Goal: Task Accomplishment & Management: Complete application form

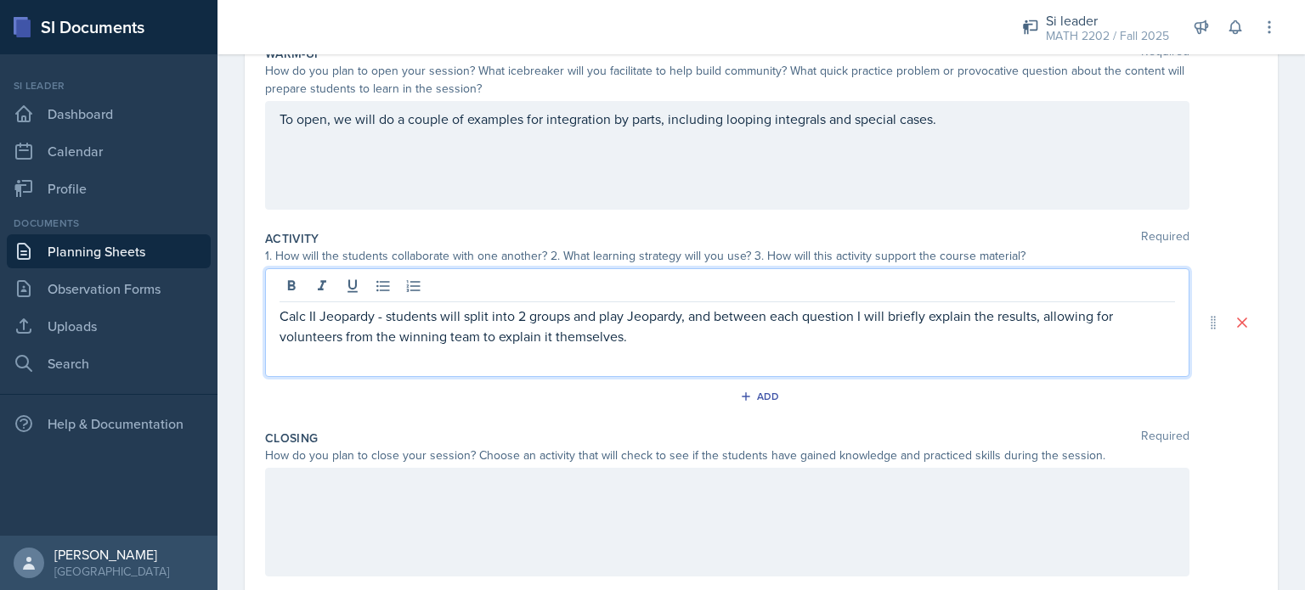
scroll to position [187, 0]
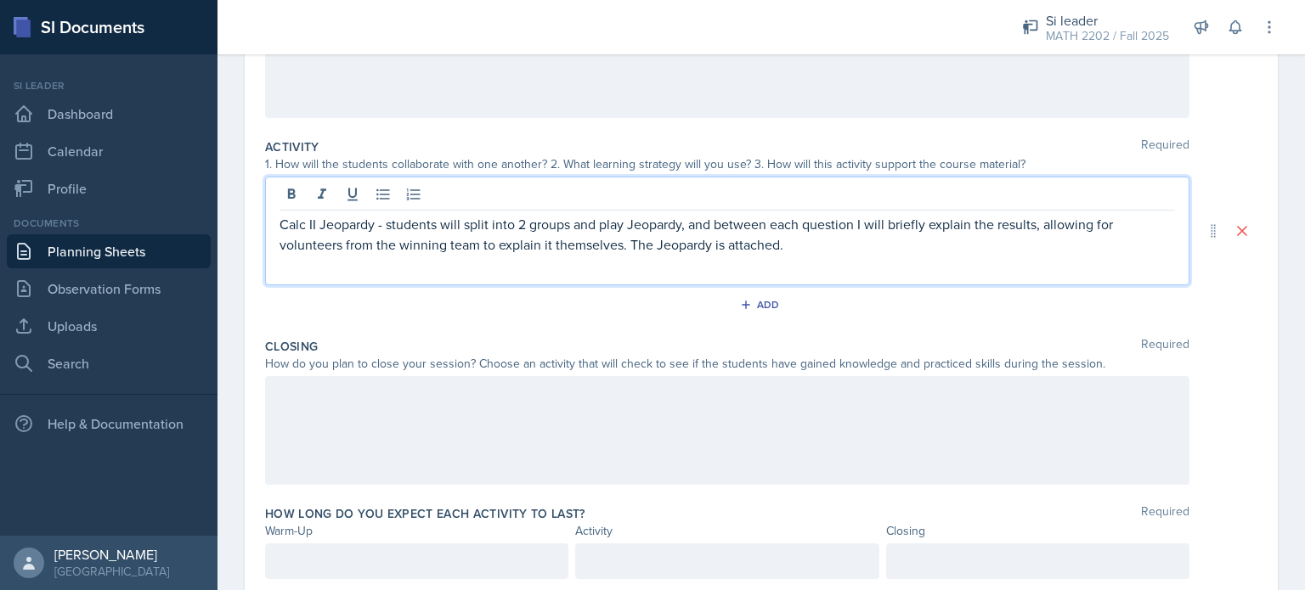
click at [530, 420] on div at bounding box center [727, 430] width 924 height 109
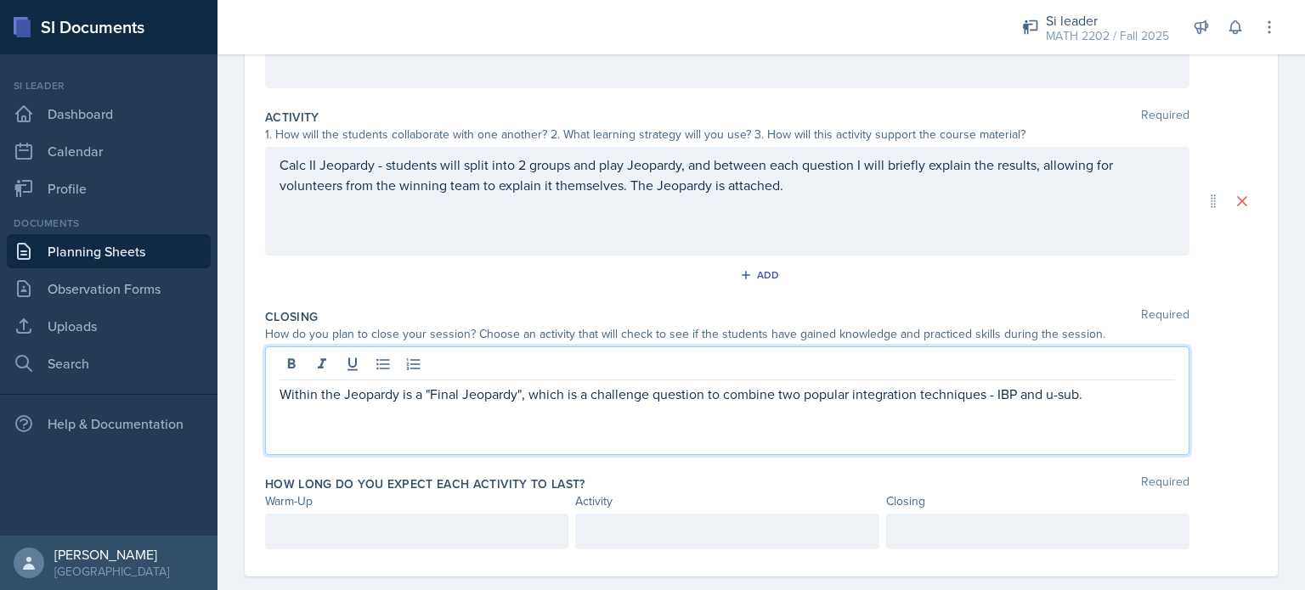
scroll to position [333, 0]
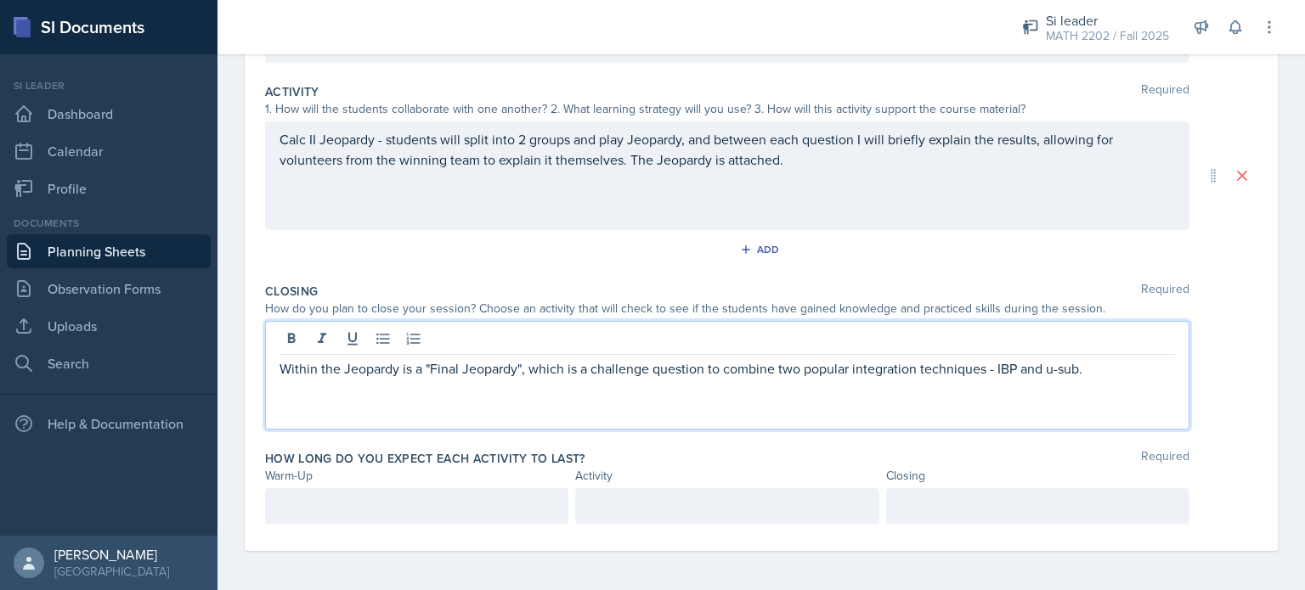
click at [522, 369] on p "Within the Jeopardy is a "Final Jeopardy", which is a challenge question to com…" at bounding box center [726, 368] width 895 height 20
click at [455, 499] on div at bounding box center [416, 506] width 303 height 36
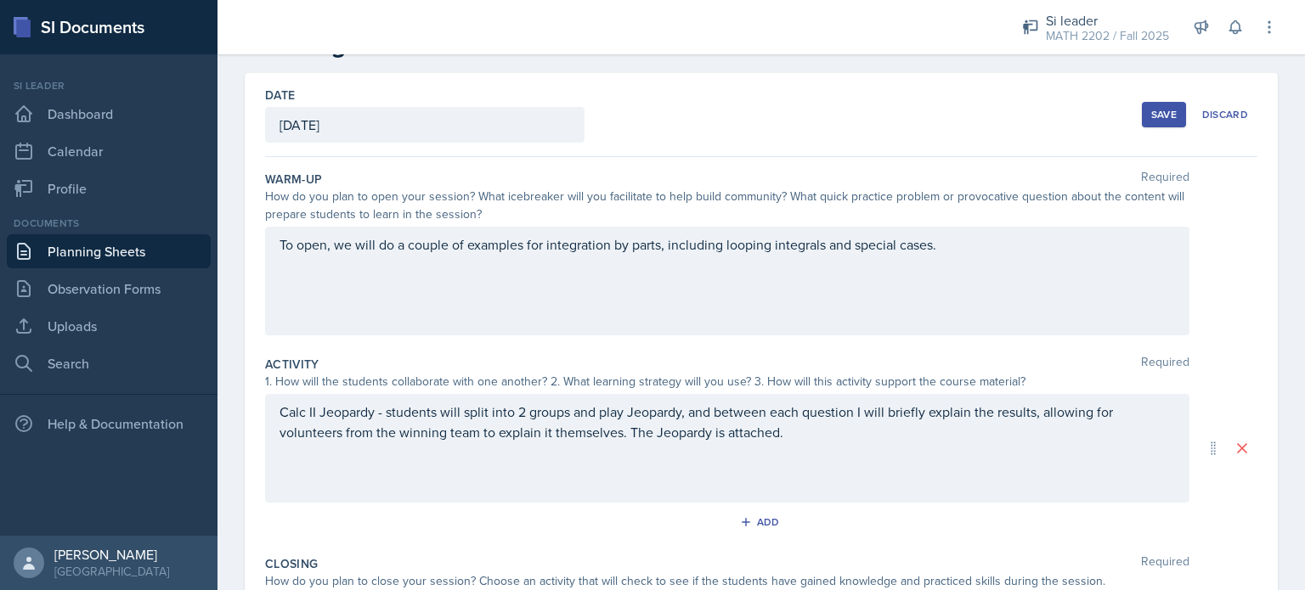
scroll to position [89, 0]
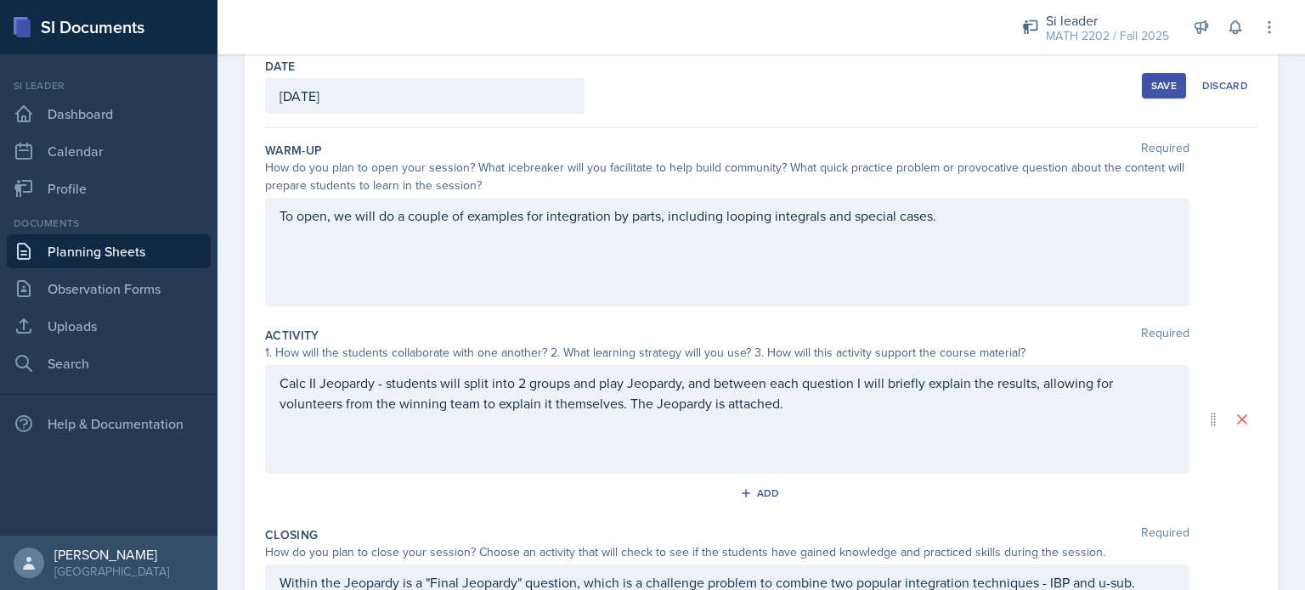
click at [665, 226] on p "To open, we will do a couple of examples for integration by parts, including lo…" at bounding box center [726, 216] width 895 height 20
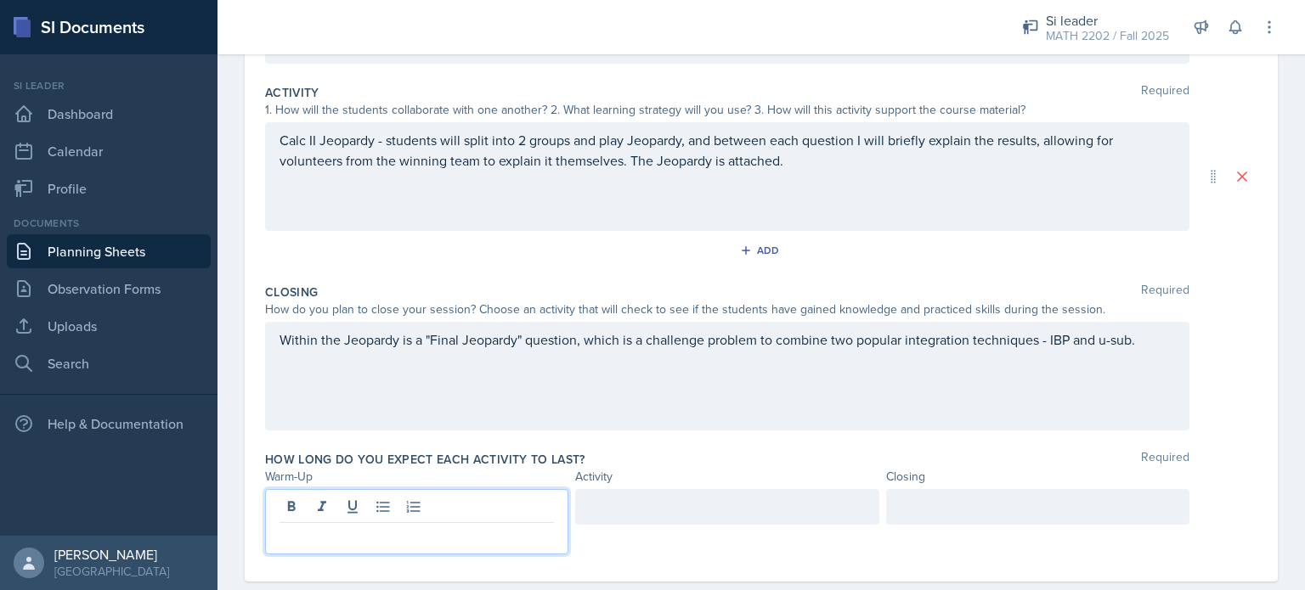
scroll to position [361, 0]
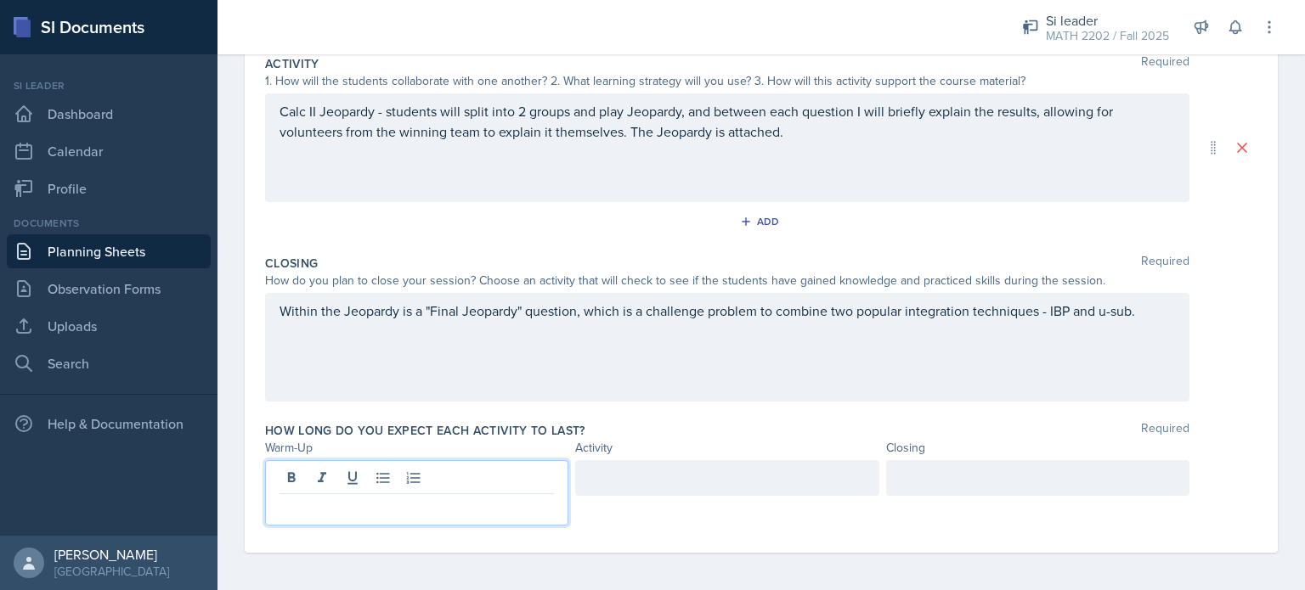
click at [445, 504] on p at bounding box center [416, 508] width 274 height 20
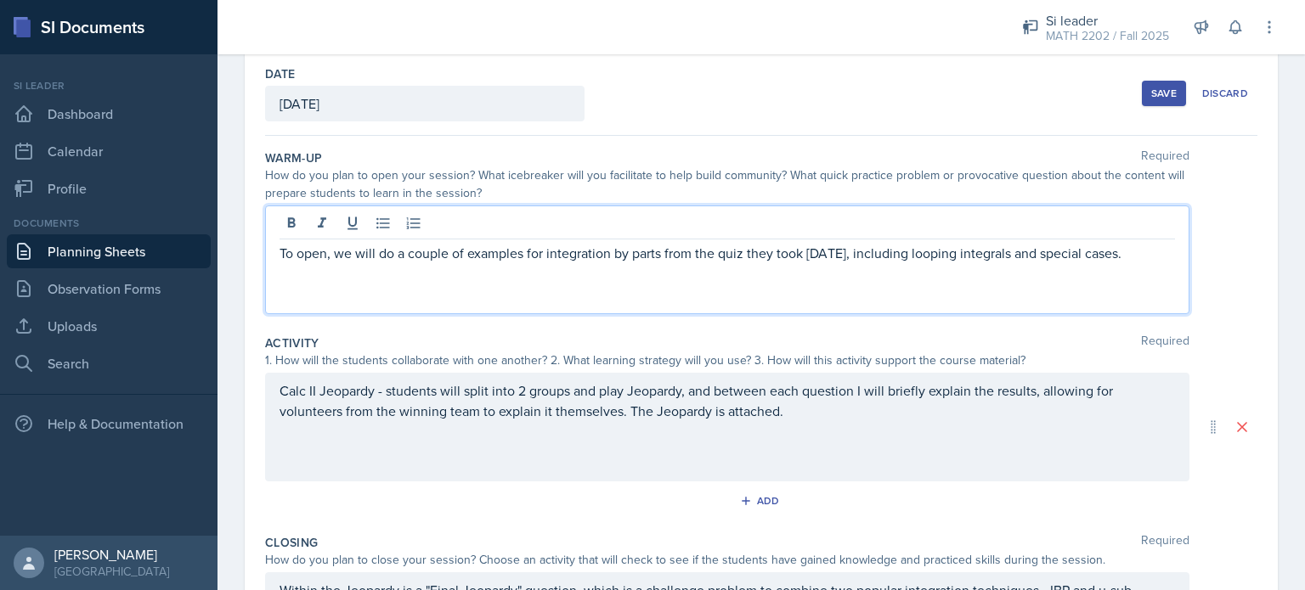
scroll to position [110, 0]
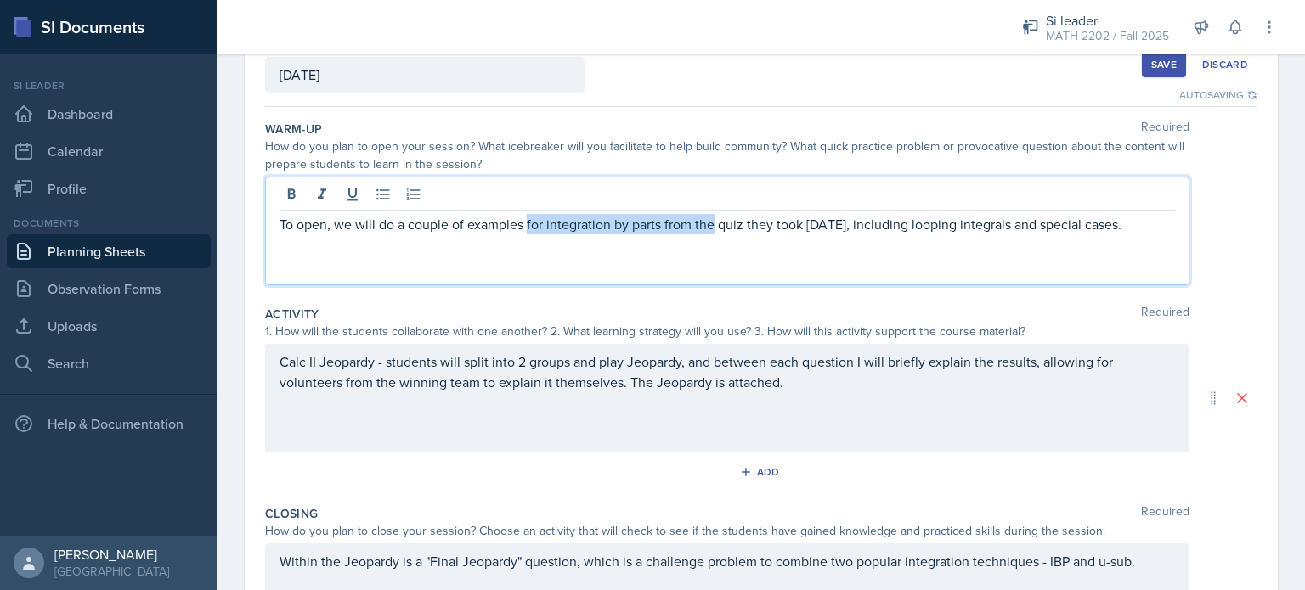
drag, startPoint x: 713, startPoint y: 220, endPoint x: 528, endPoint y: 241, distance: 186.4
click at [528, 241] on div "To open, we will do a couple of examples for integration by parts from the quiz…" at bounding box center [727, 231] width 924 height 109
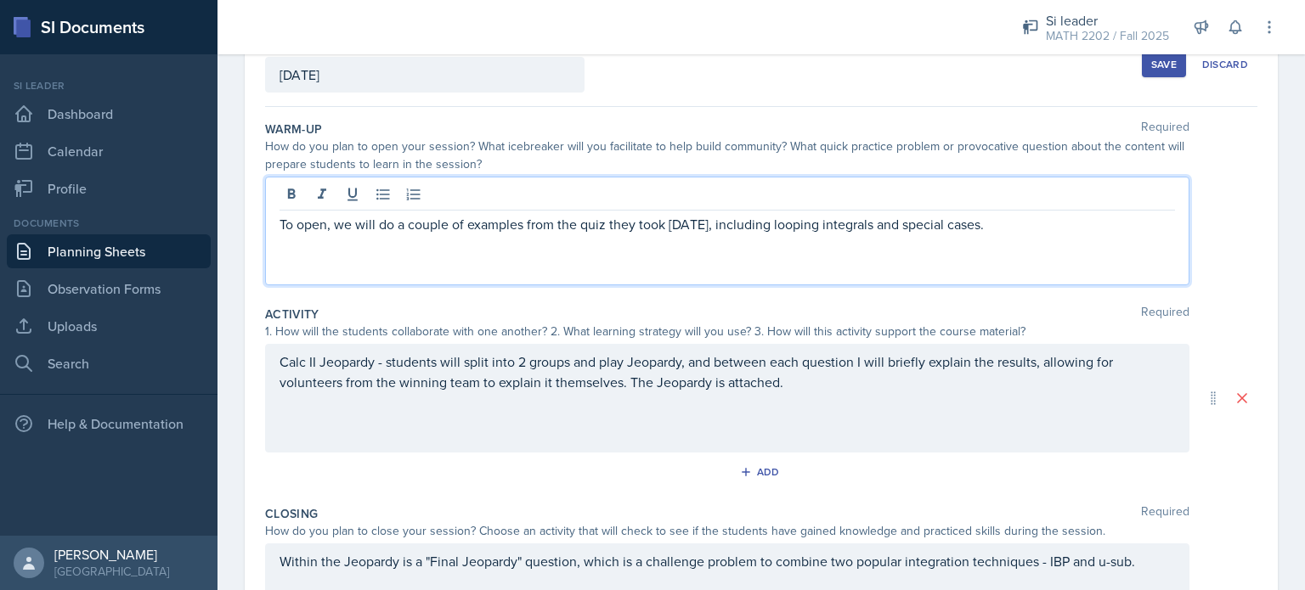
drag, startPoint x: 1015, startPoint y: 215, endPoint x: 722, endPoint y: 228, distance: 293.3
click at [722, 228] on p "To open, we will do a couple of examples from the quiz they took [DATE], includ…" at bounding box center [726, 224] width 895 height 20
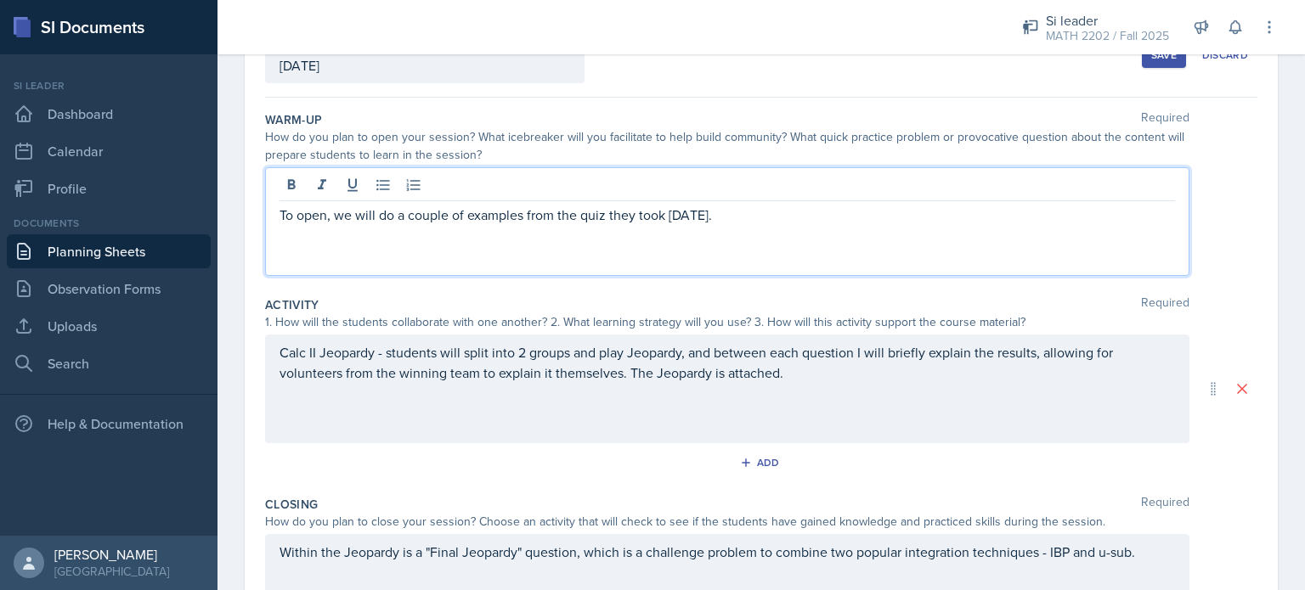
scroll to position [121, 0]
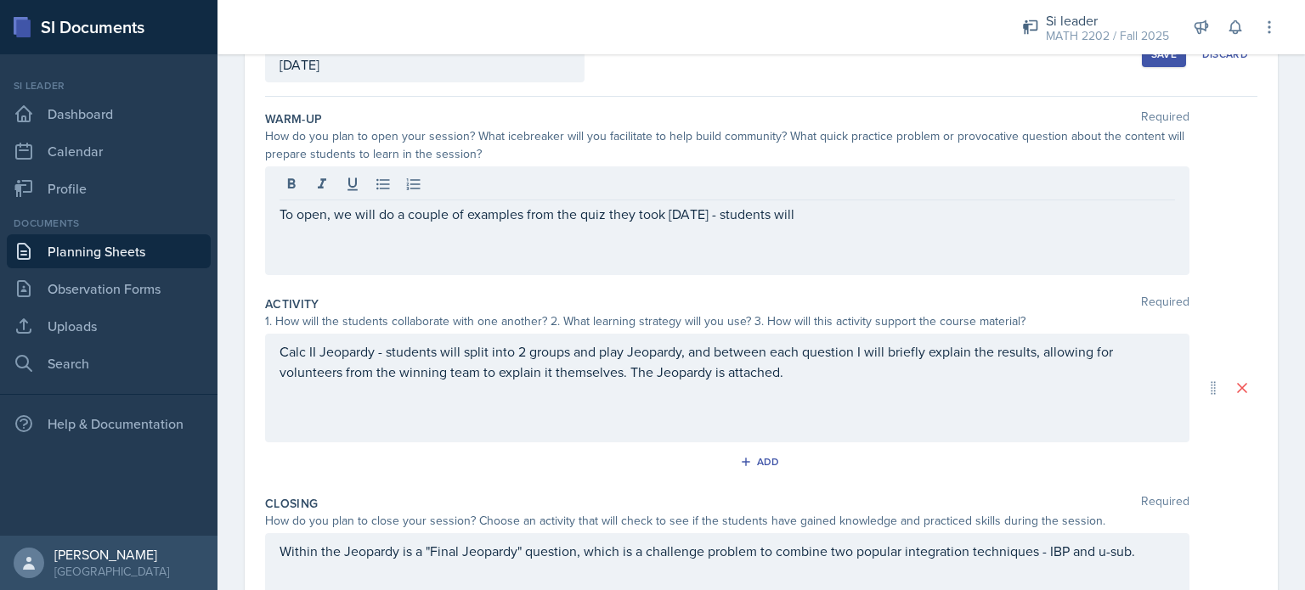
click at [722, 228] on div "To open, we will do a couple of examples from the quiz they took [DATE] - stude…" at bounding box center [727, 220] width 924 height 109
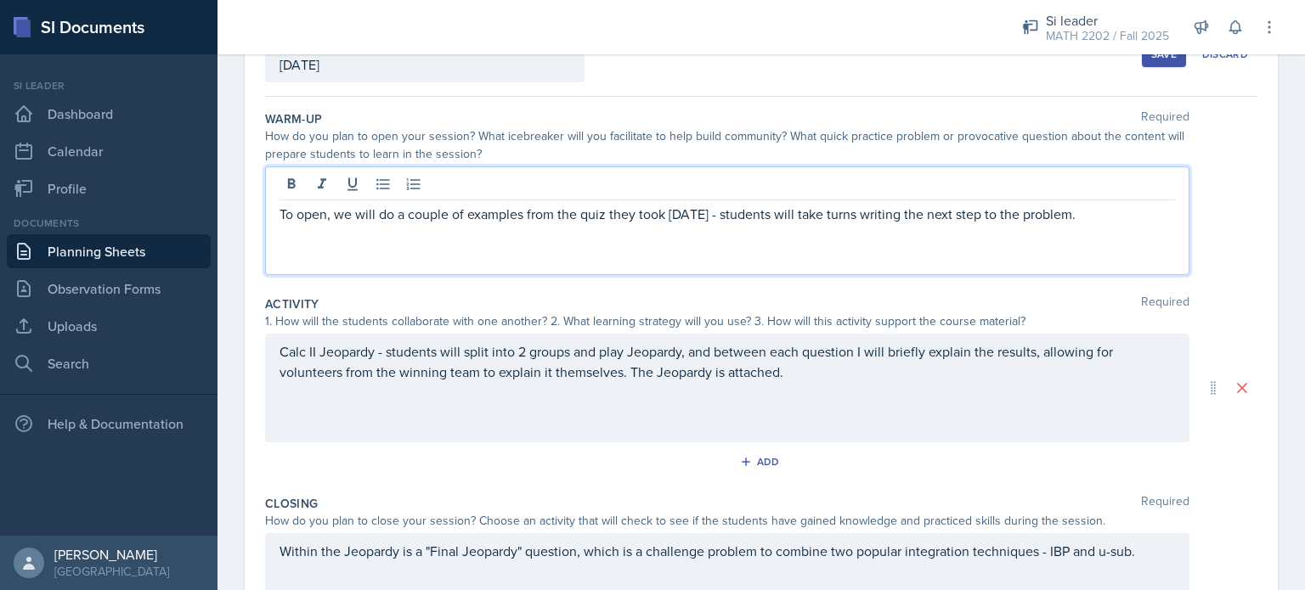
scroll to position [333, 0]
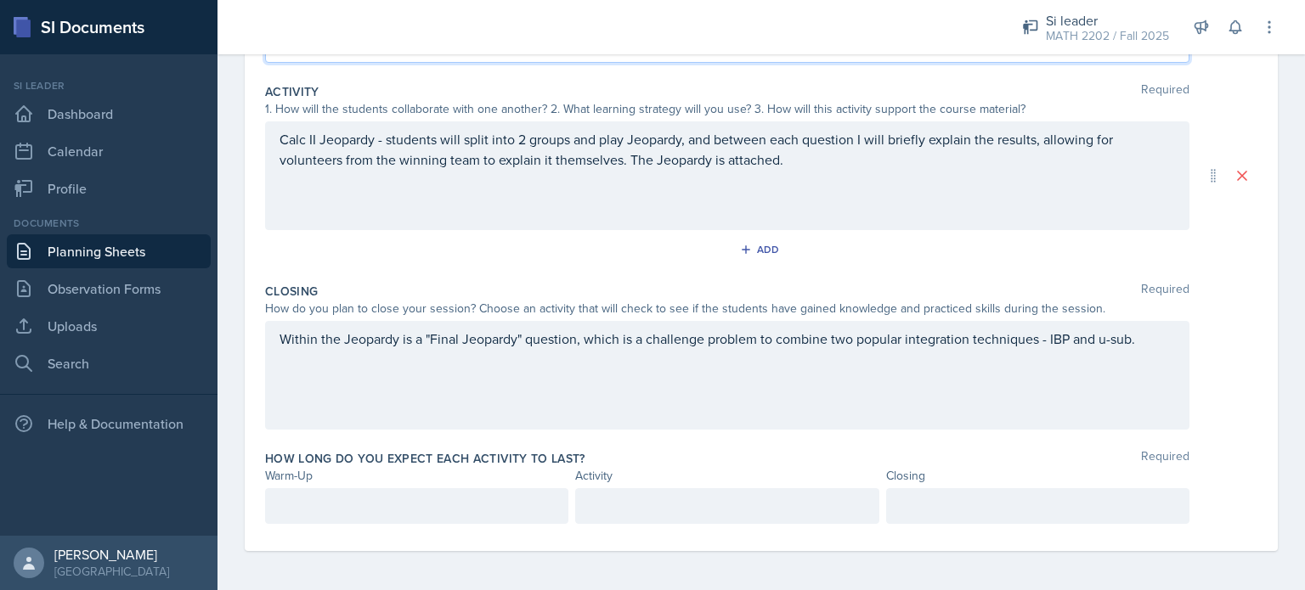
click at [387, 510] on p at bounding box center [416, 506] width 274 height 20
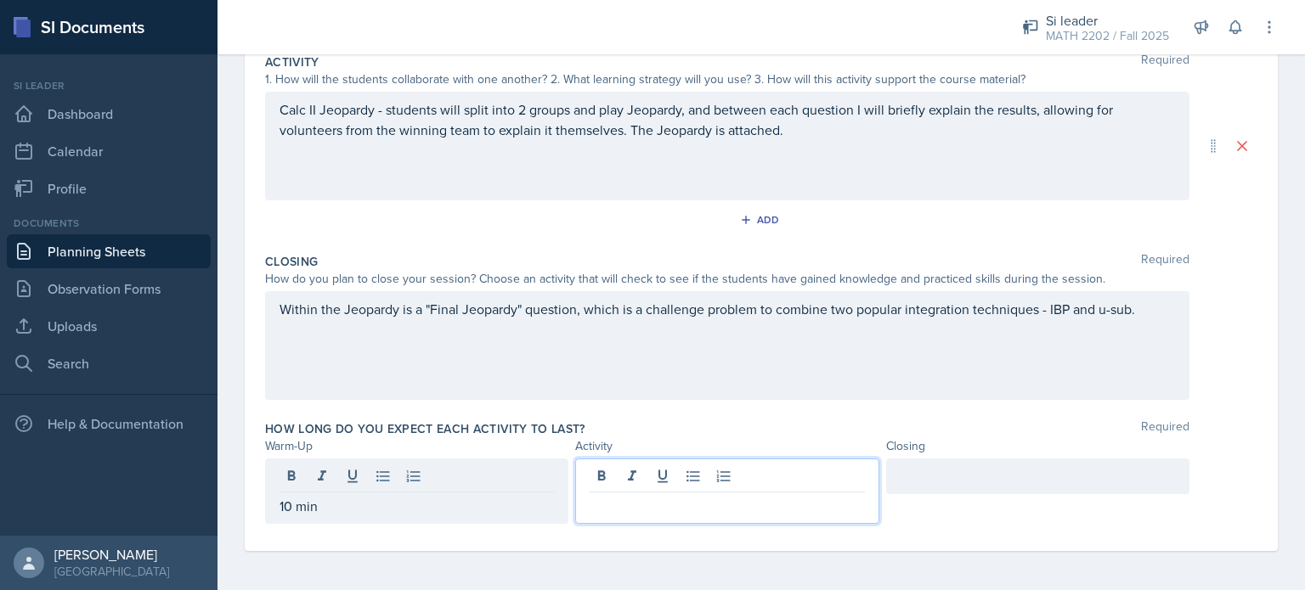
click at [633, 471] on div at bounding box center [726, 491] width 303 height 65
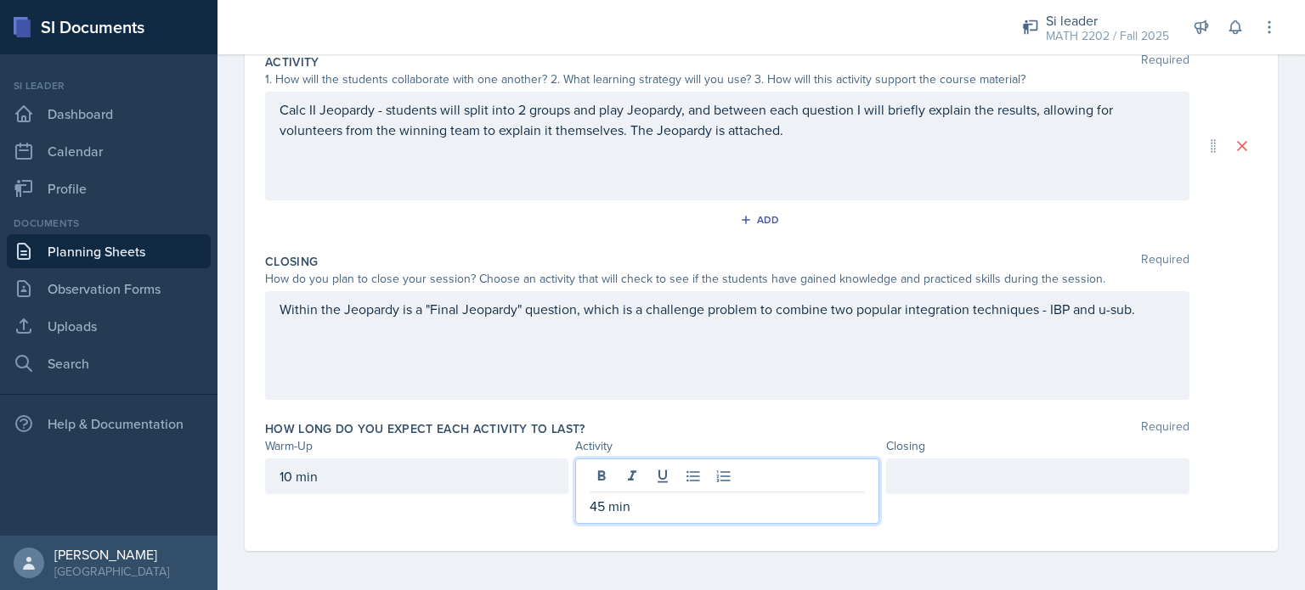
click at [939, 482] on div at bounding box center [1037, 477] width 303 height 36
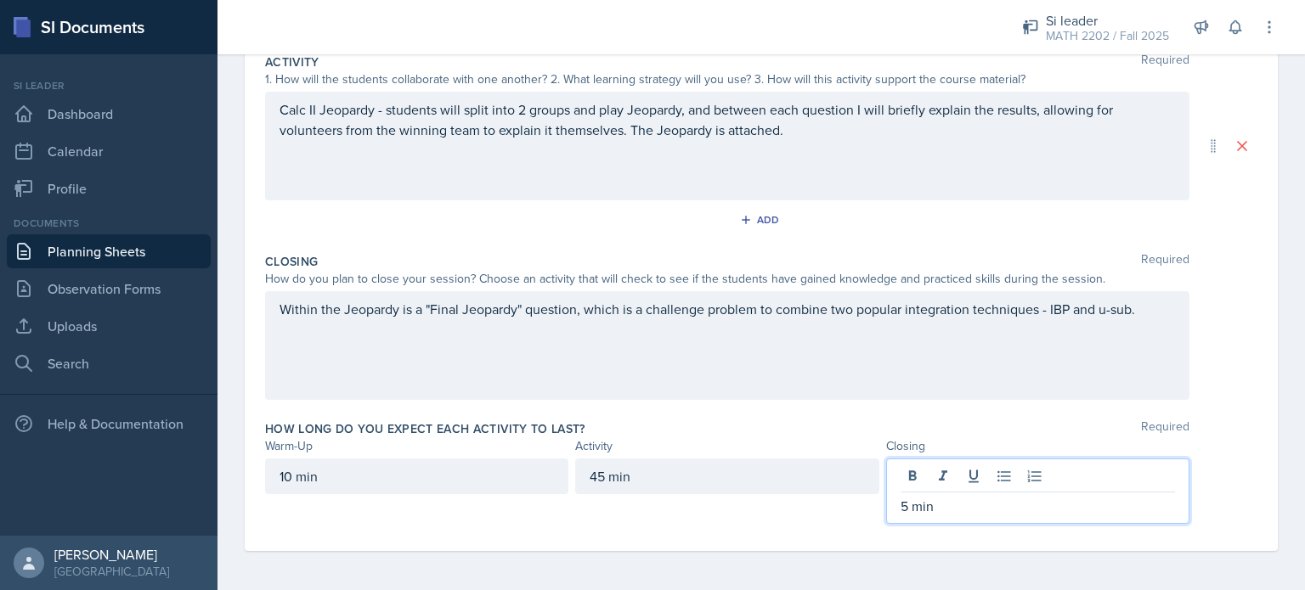
click at [721, 336] on div "Within the Jeopardy is a "Final Jeopardy" question, which is a challenge proble…" at bounding box center [727, 345] width 924 height 109
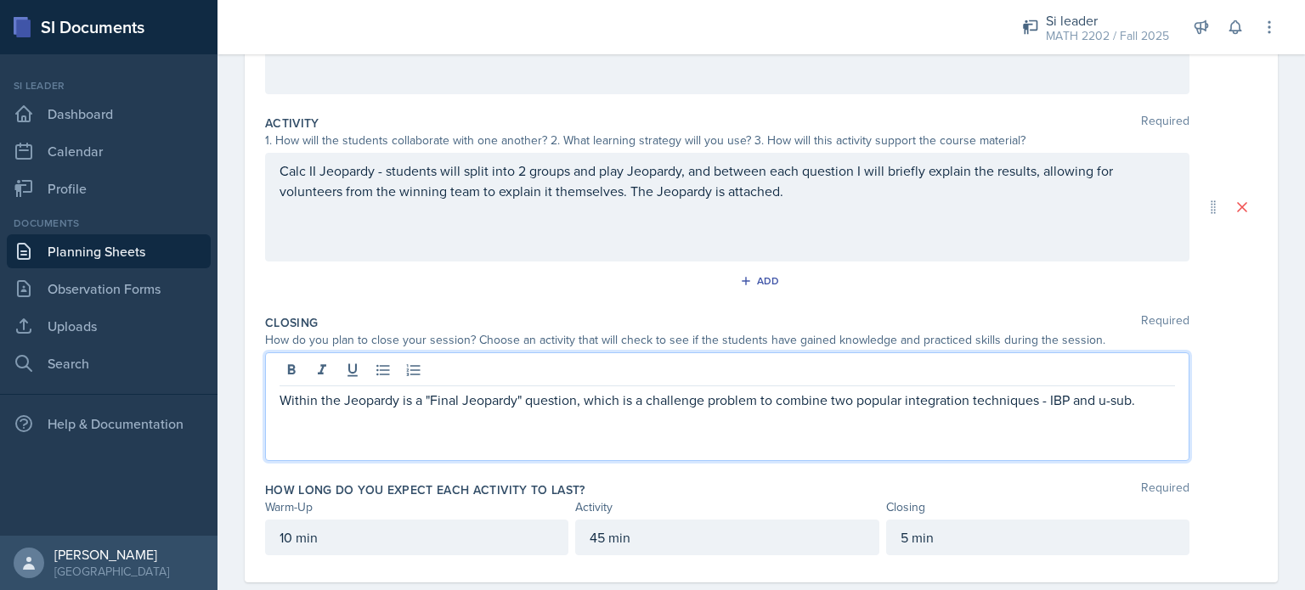
scroll to position [0, 0]
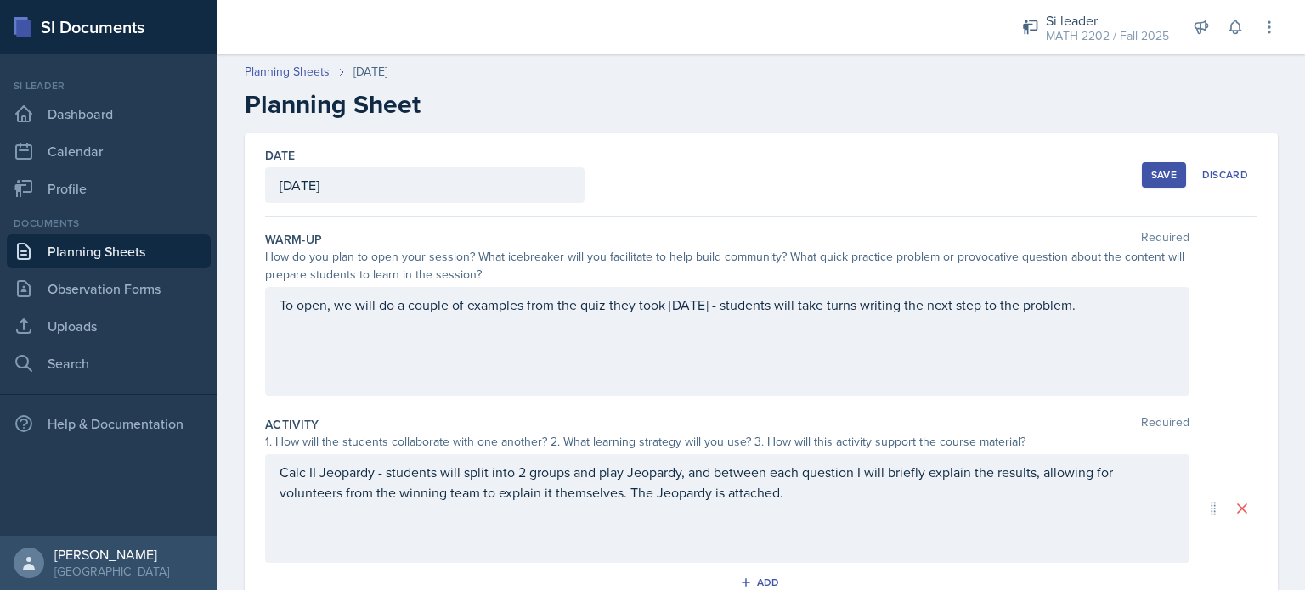
click at [1160, 175] on div "Save" at bounding box center [1163, 175] width 25 height 14
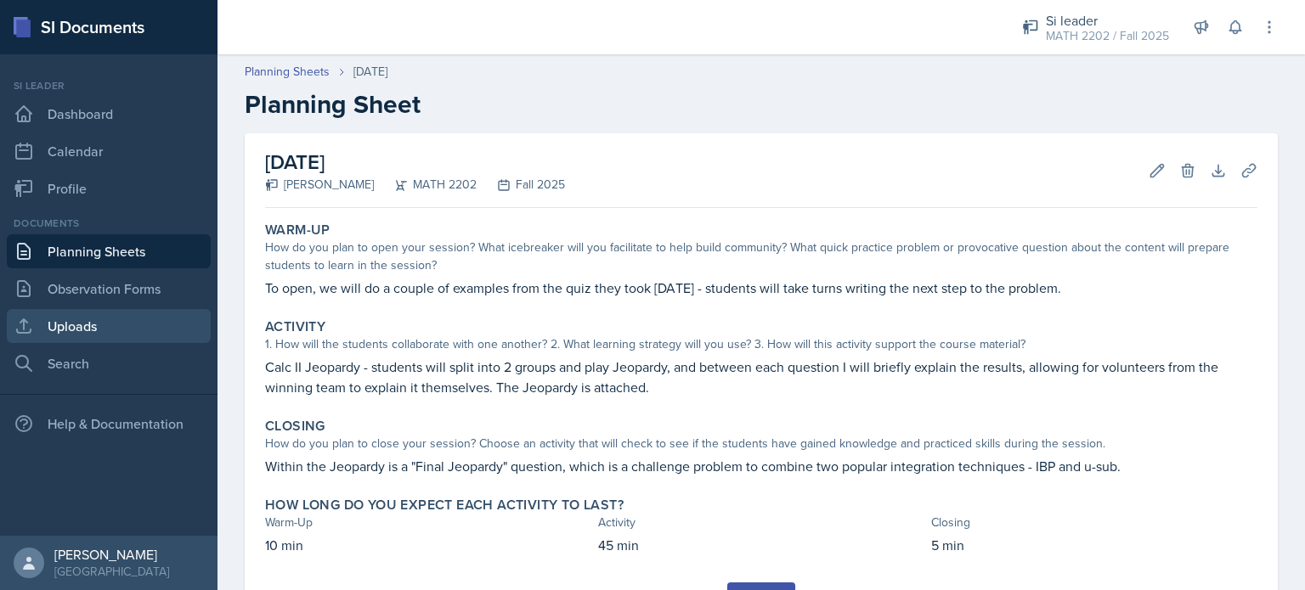
click at [86, 328] on link "Uploads" at bounding box center [109, 326] width 204 height 34
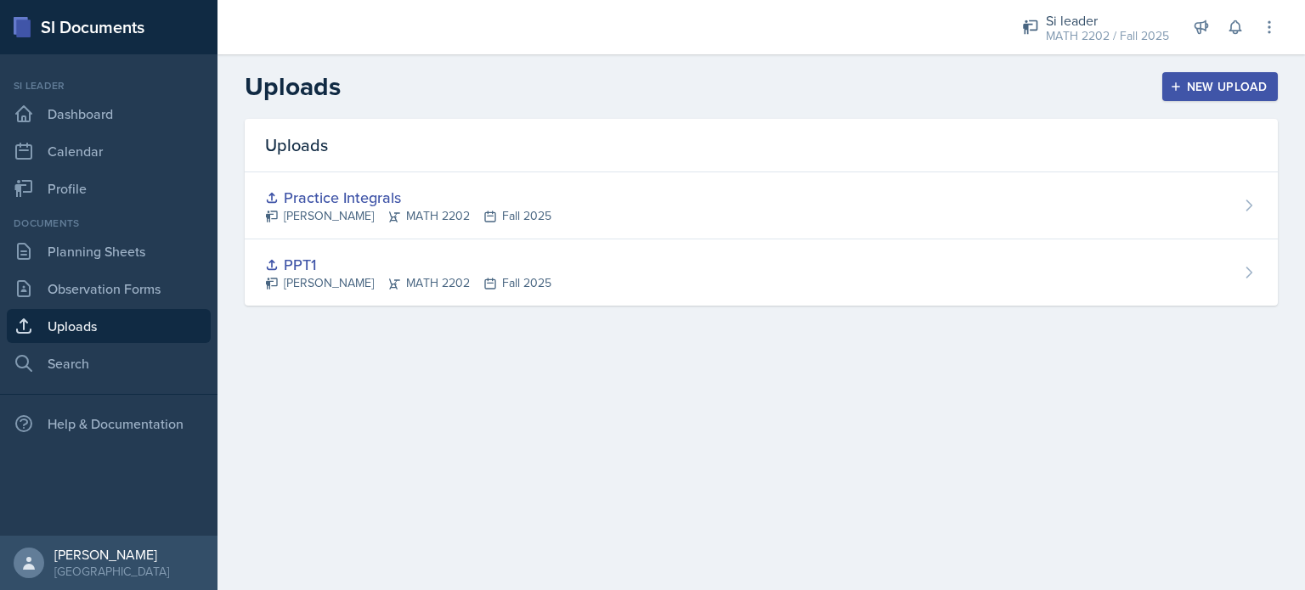
click at [1216, 88] on div "New Upload" at bounding box center [1220, 87] width 94 height 14
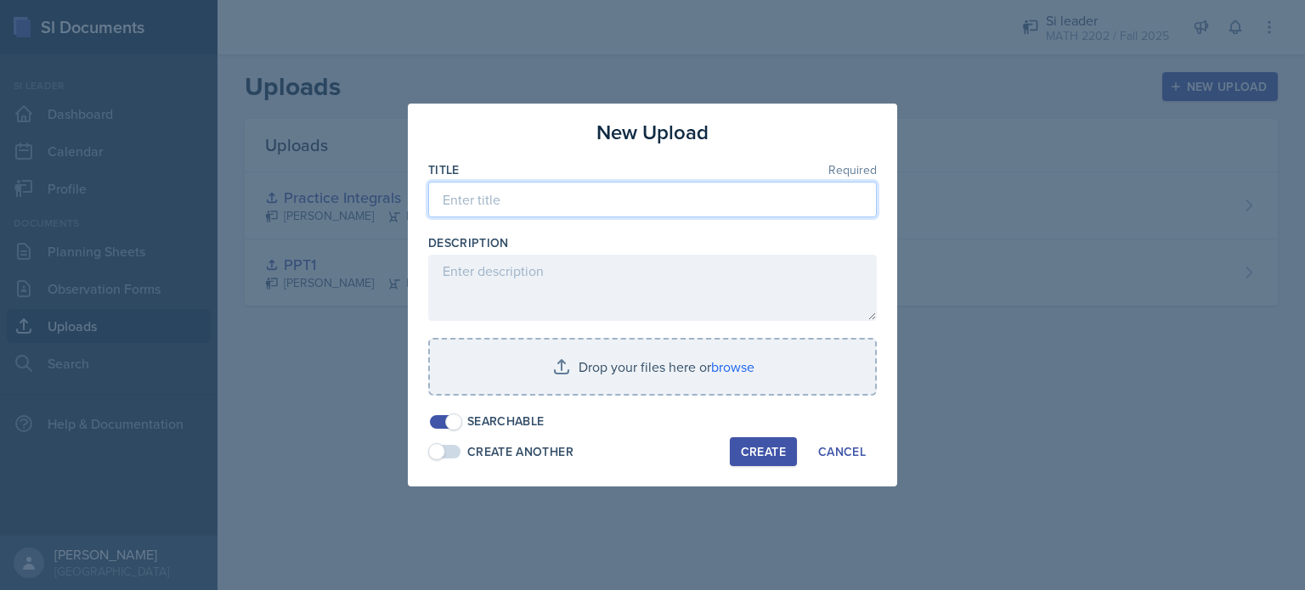
click at [704, 194] on input at bounding box center [652, 200] width 448 height 36
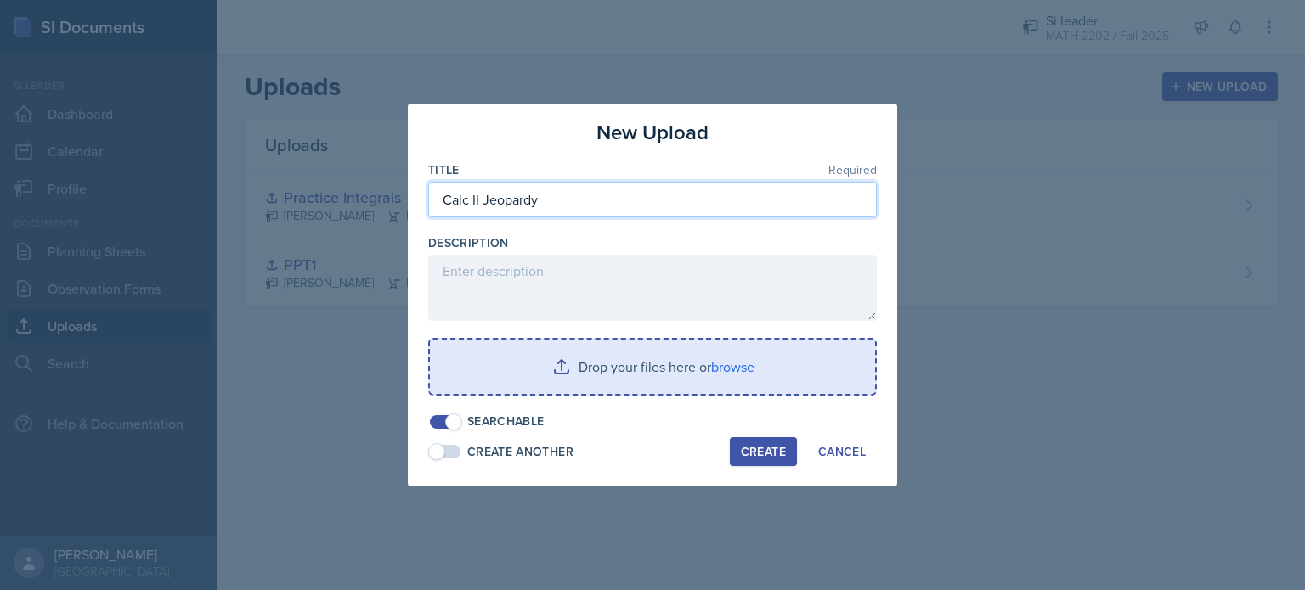
type input "Calc II Jeopardy"
click at [656, 378] on input "file" at bounding box center [652, 367] width 445 height 54
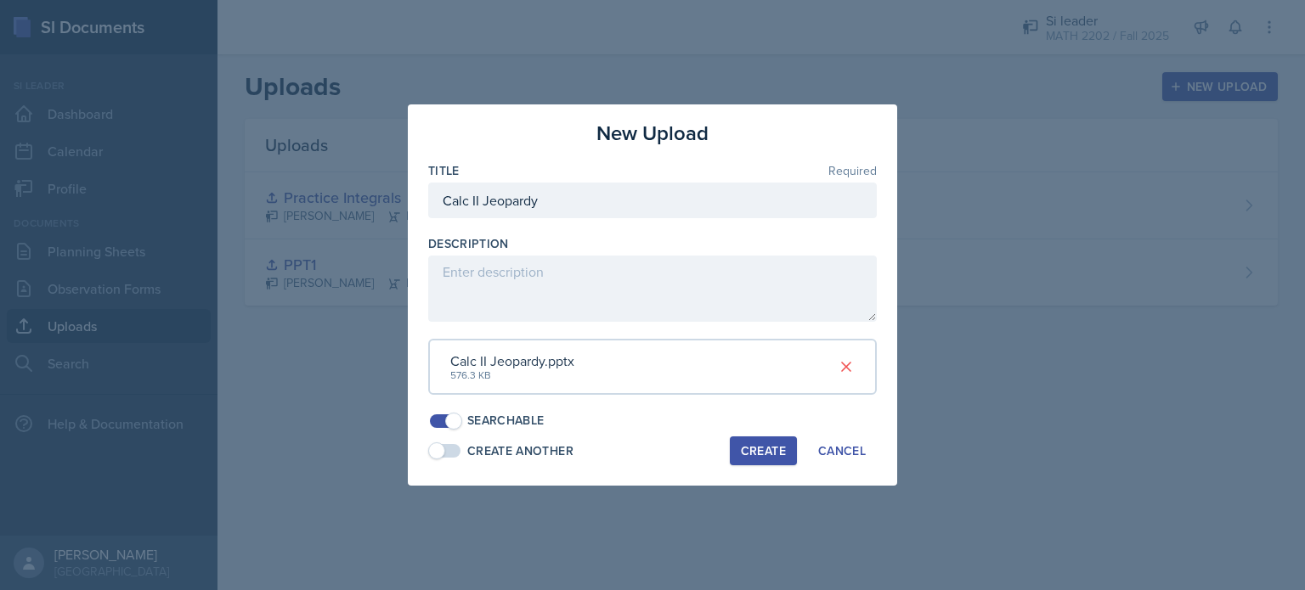
click at [753, 452] on div "Create" at bounding box center [763, 451] width 45 height 14
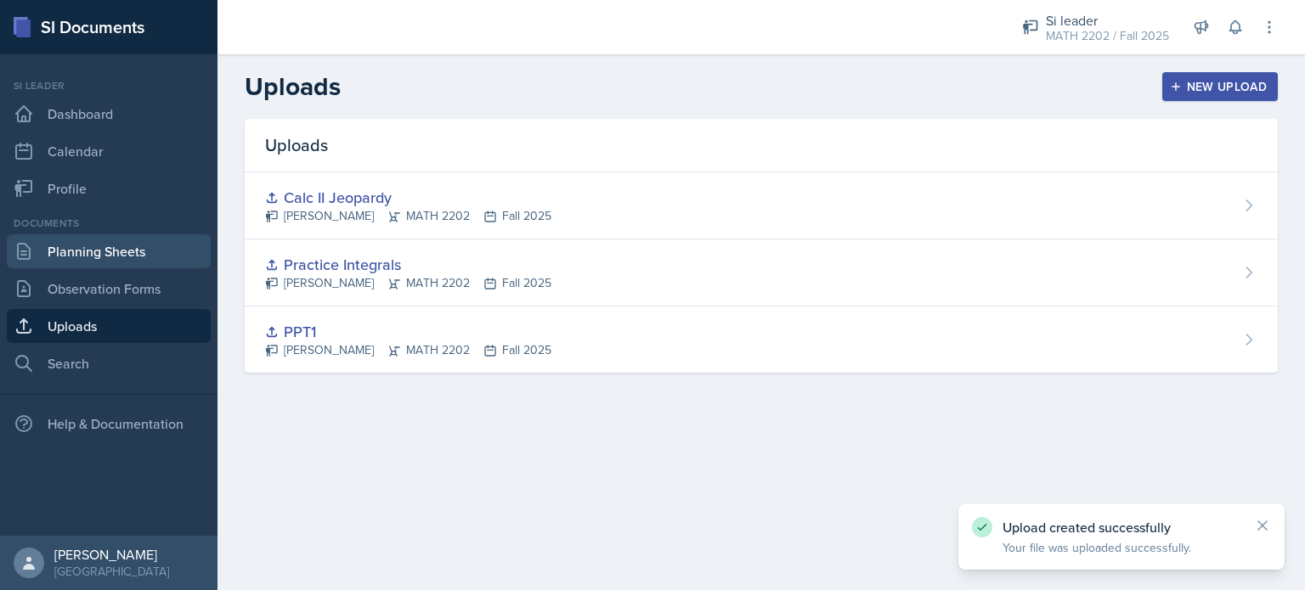
click at [88, 262] on link "Planning Sheets" at bounding box center [109, 251] width 204 height 34
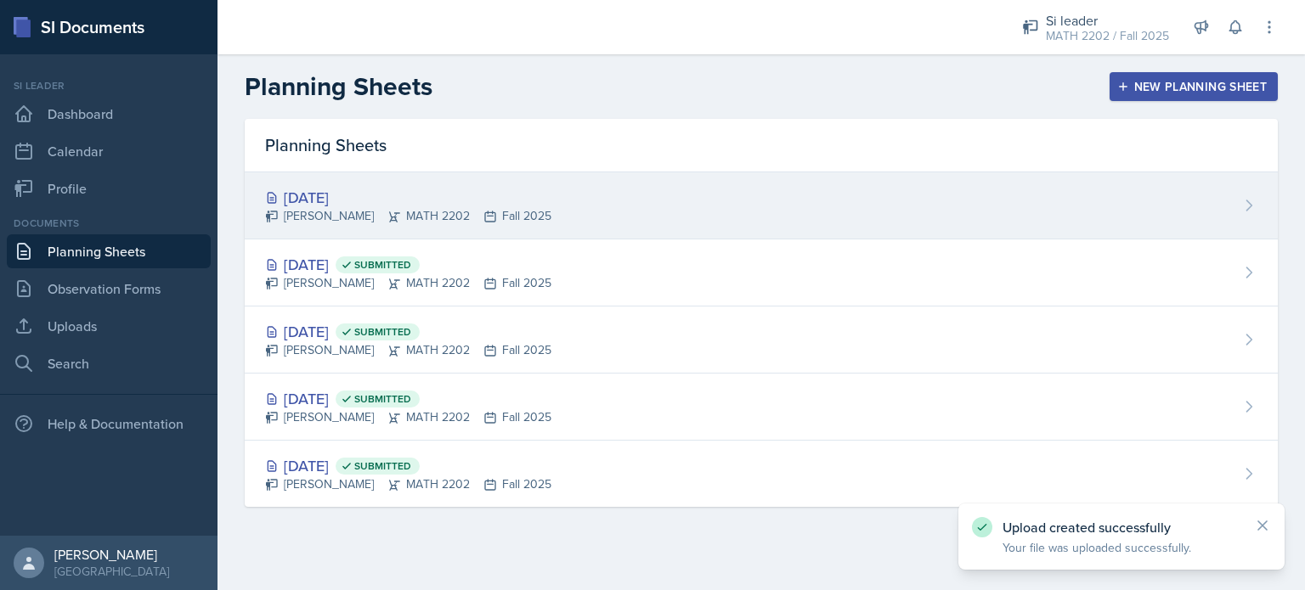
click at [402, 192] on div "[DATE]" at bounding box center [408, 197] width 286 height 23
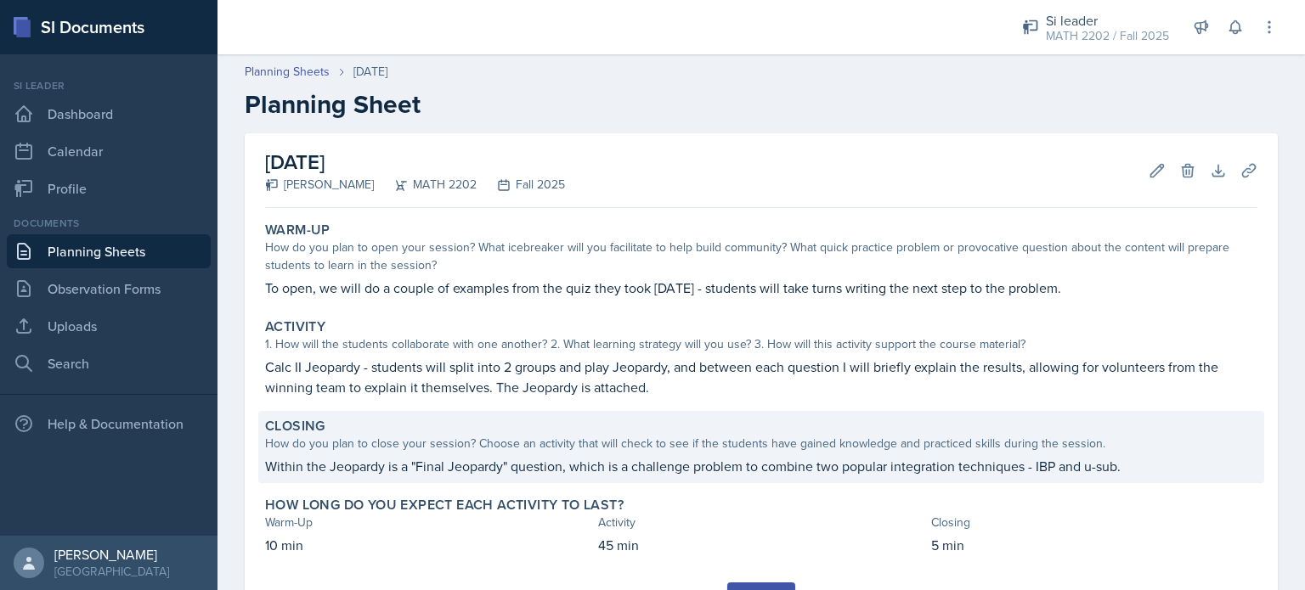
scroll to position [82, 0]
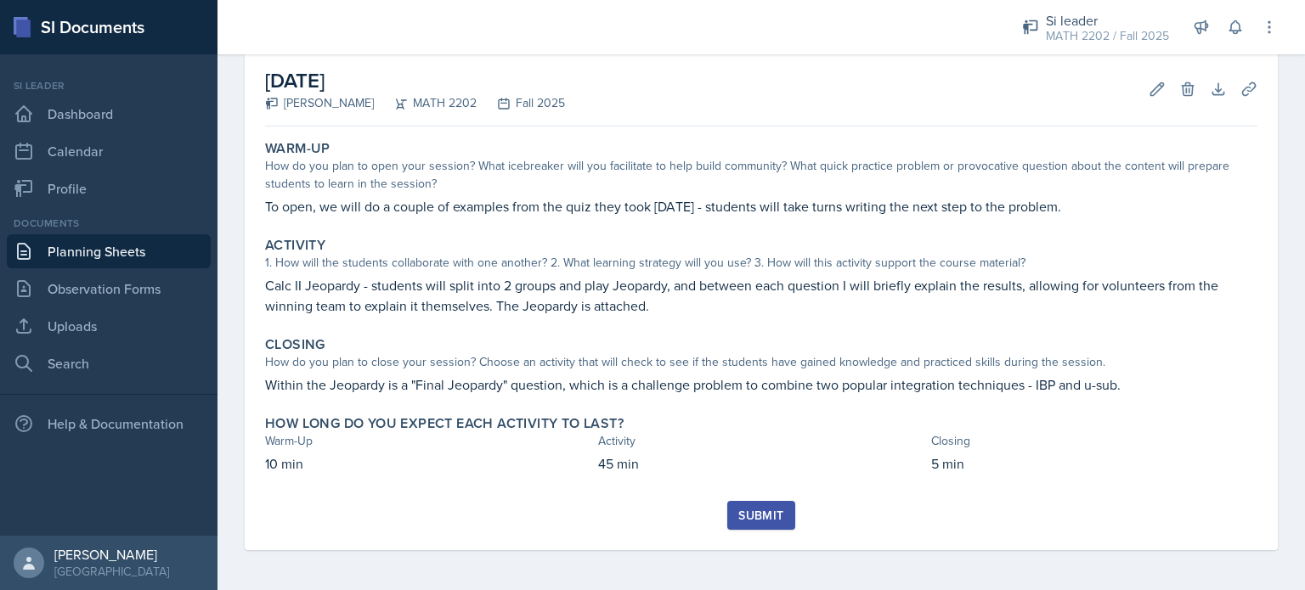
click at [760, 511] on div "Submit" at bounding box center [760, 516] width 45 height 14
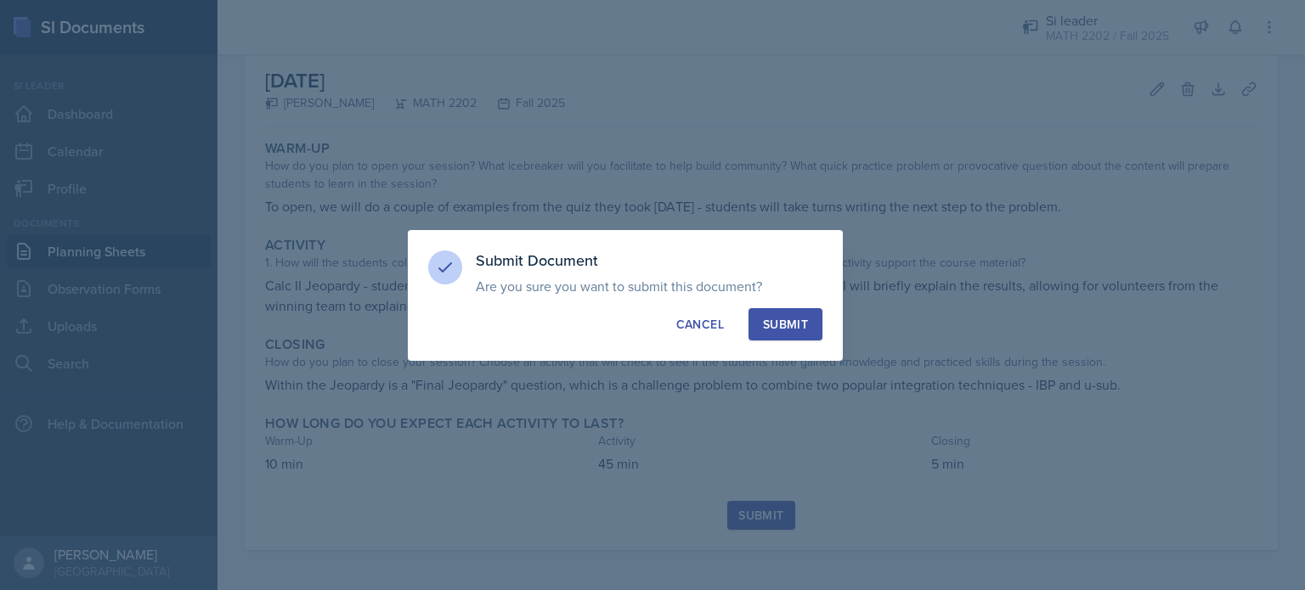
click at [775, 312] on button "Submit" at bounding box center [785, 324] width 74 height 32
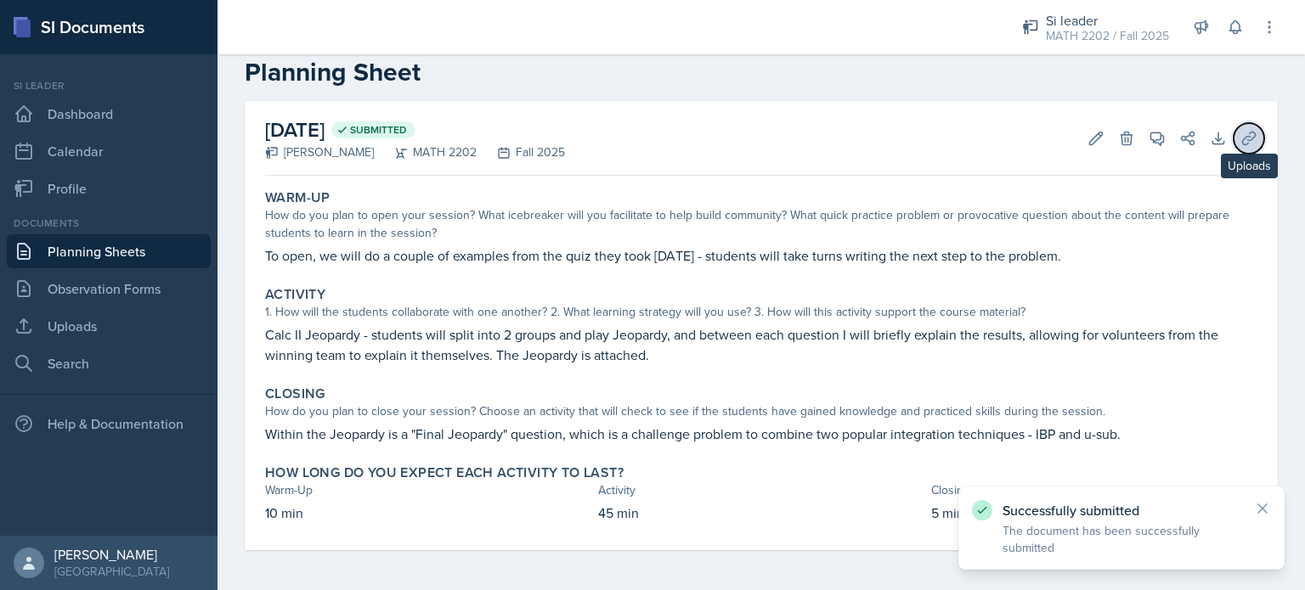
click at [1242, 138] on icon at bounding box center [1248, 138] width 13 height 13
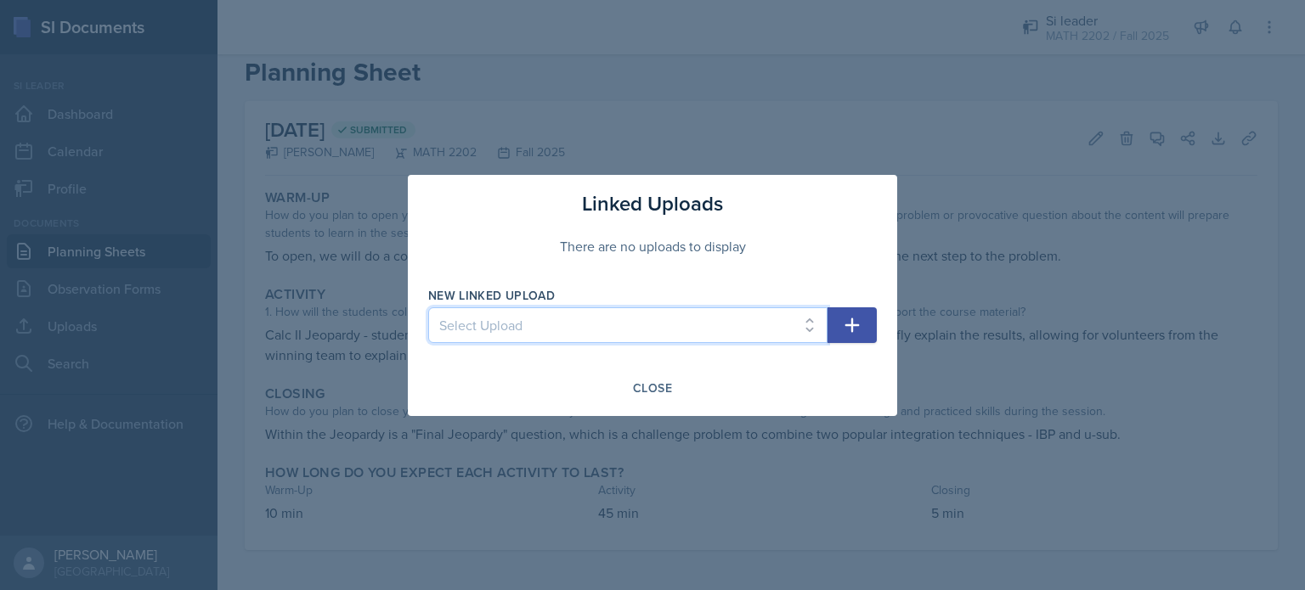
click at [730, 313] on select "Select Upload PPT1 Practice Integrals Calc II Jeopardy" at bounding box center [627, 325] width 399 height 36
select select "1cc580a9-64f3-4db3-b3fe-1cb2ac73363c"
click at [428, 307] on select "Select Upload PPT1 Practice Integrals Calc II Jeopardy" at bounding box center [627, 325] width 399 height 36
click at [857, 324] on icon "button" at bounding box center [852, 325] width 14 height 14
select select
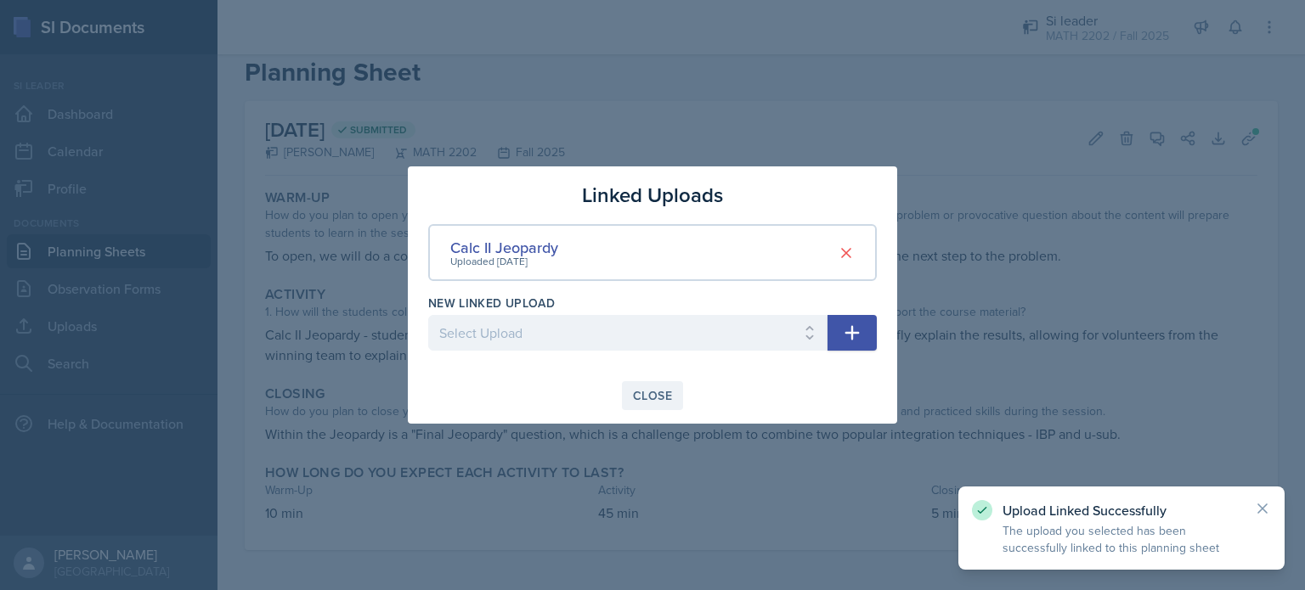
click at [665, 398] on div "Close" at bounding box center [652, 396] width 39 height 14
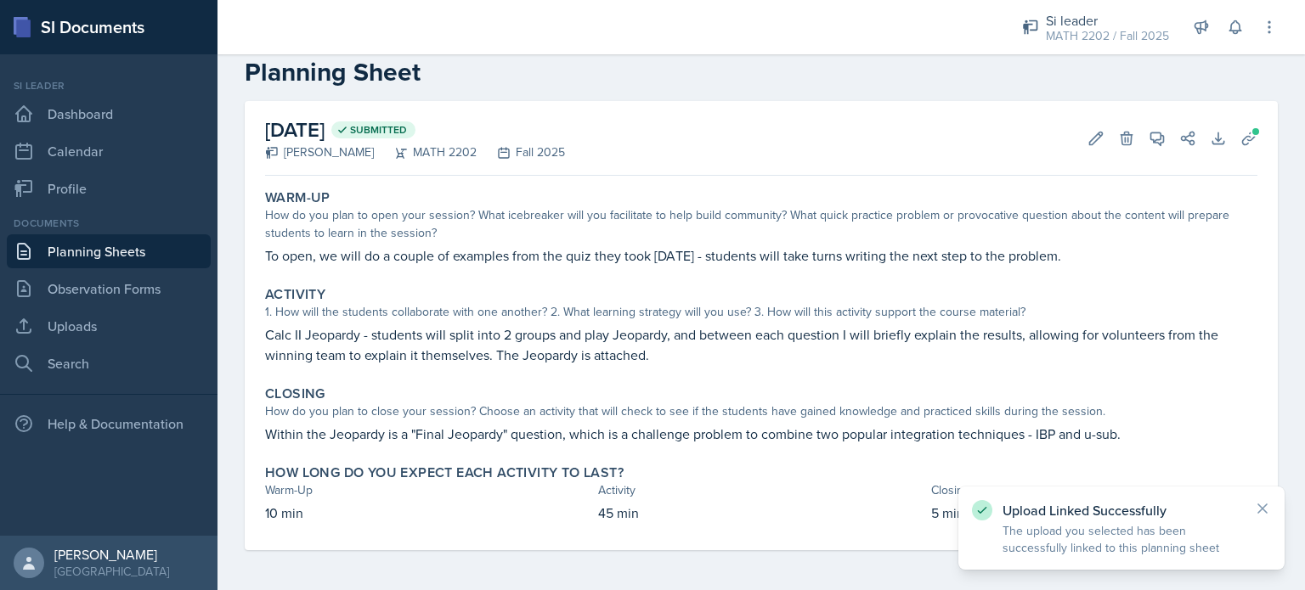
click at [88, 254] on link "Planning Sheets" at bounding box center [109, 251] width 204 height 34
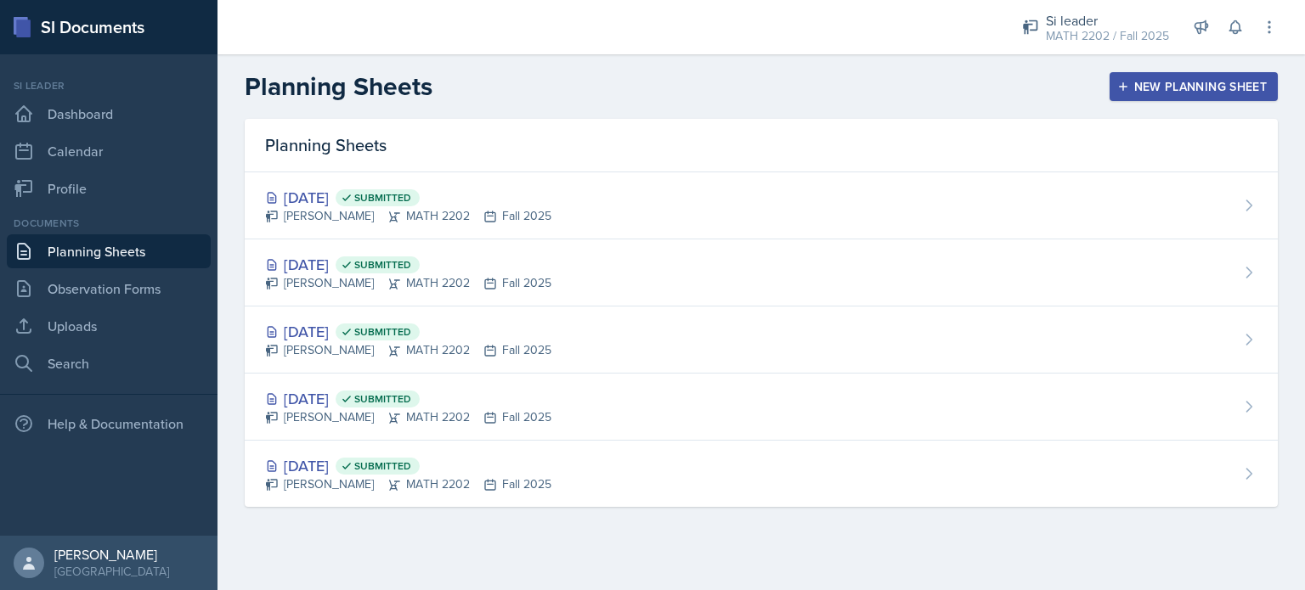
click at [1233, 82] on div "New Planning Sheet" at bounding box center [1193, 87] width 146 height 14
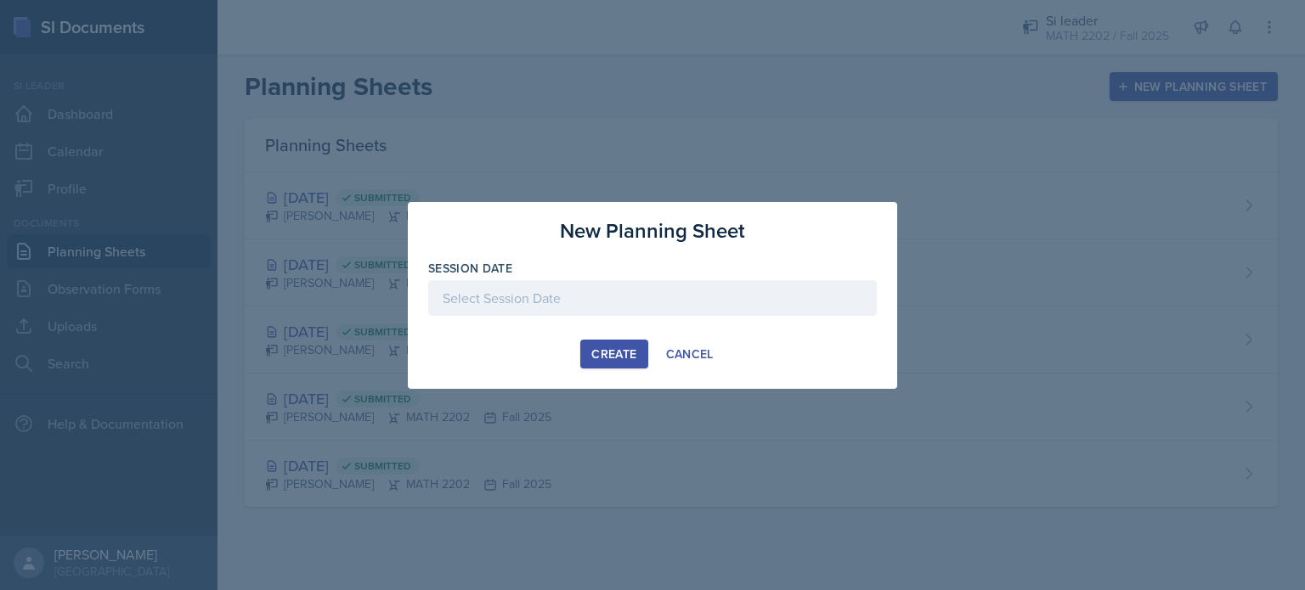
click at [742, 293] on div at bounding box center [652, 298] width 448 height 36
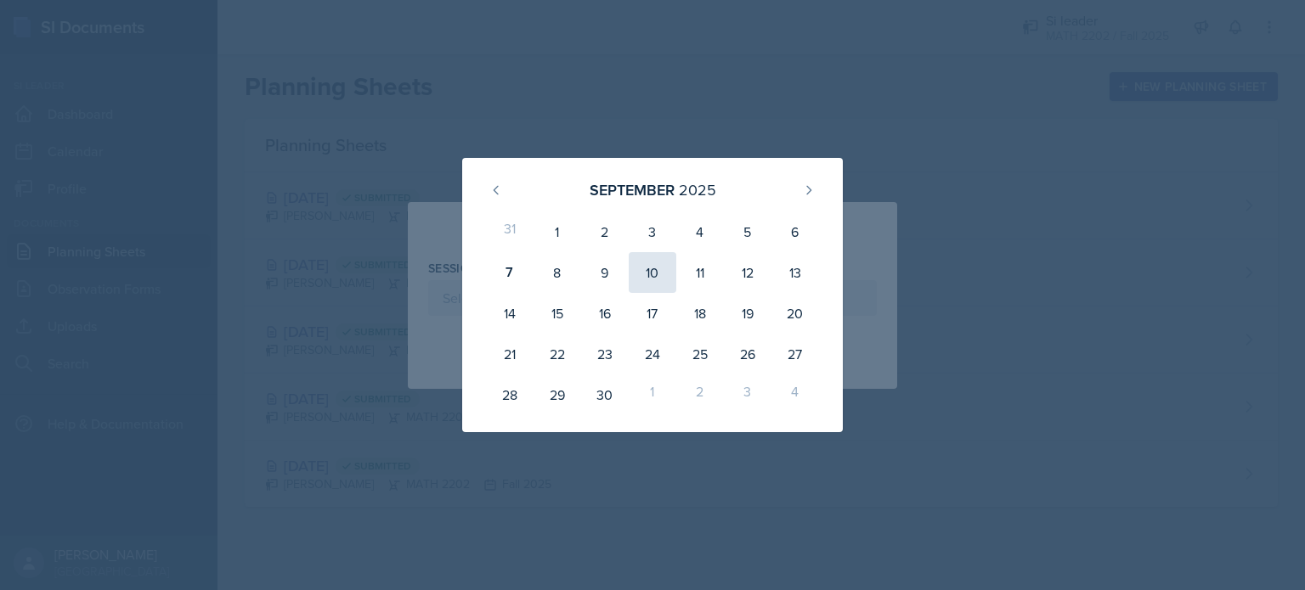
click at [645, 280] on div "10" at bounding box center [653, 272] width 48 height 41
type input "[DATE]"
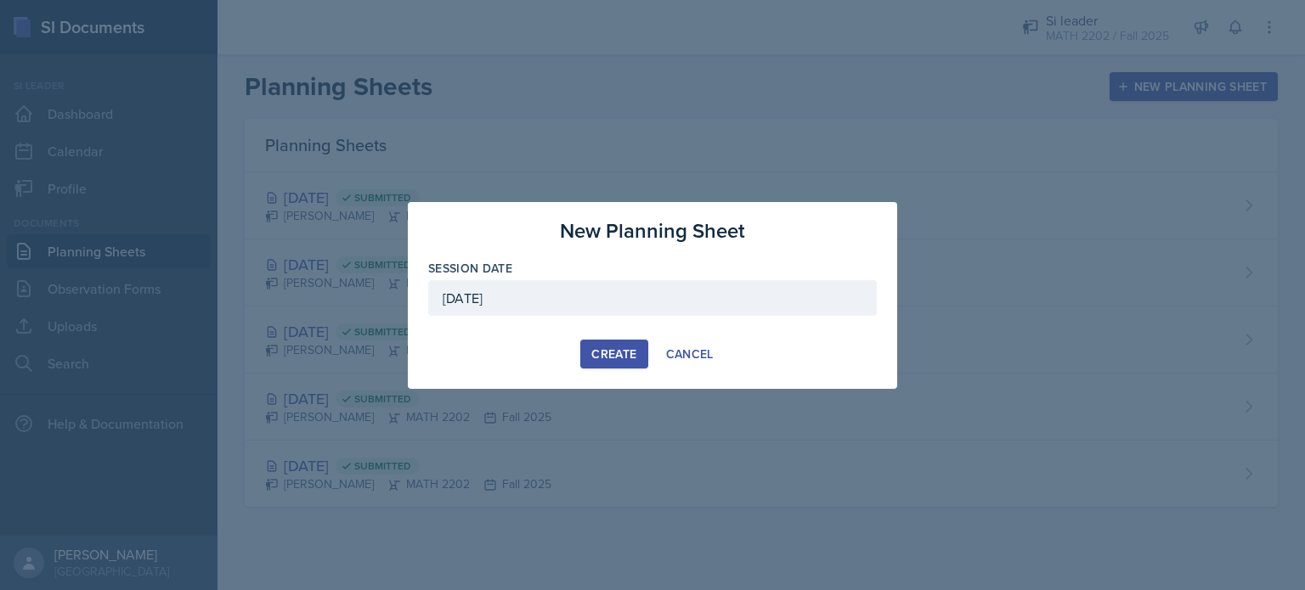
click at [613, 355] on div "Create" at bounding box center [613, 354] width 45 height 14
